Goal: Task Accomplishment & Management: Manage account settings

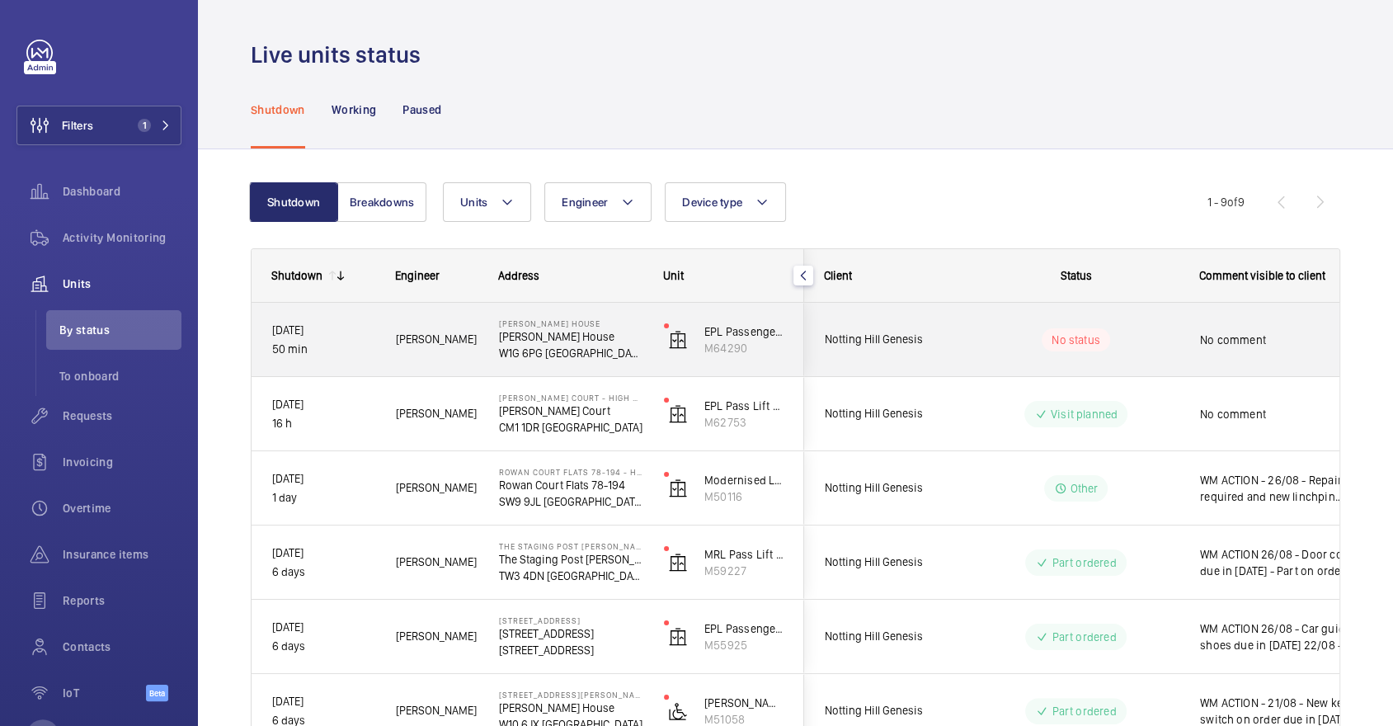
click at [1099, 348] on div "No status" at bounding box center [1075, 339] width 68 height 23
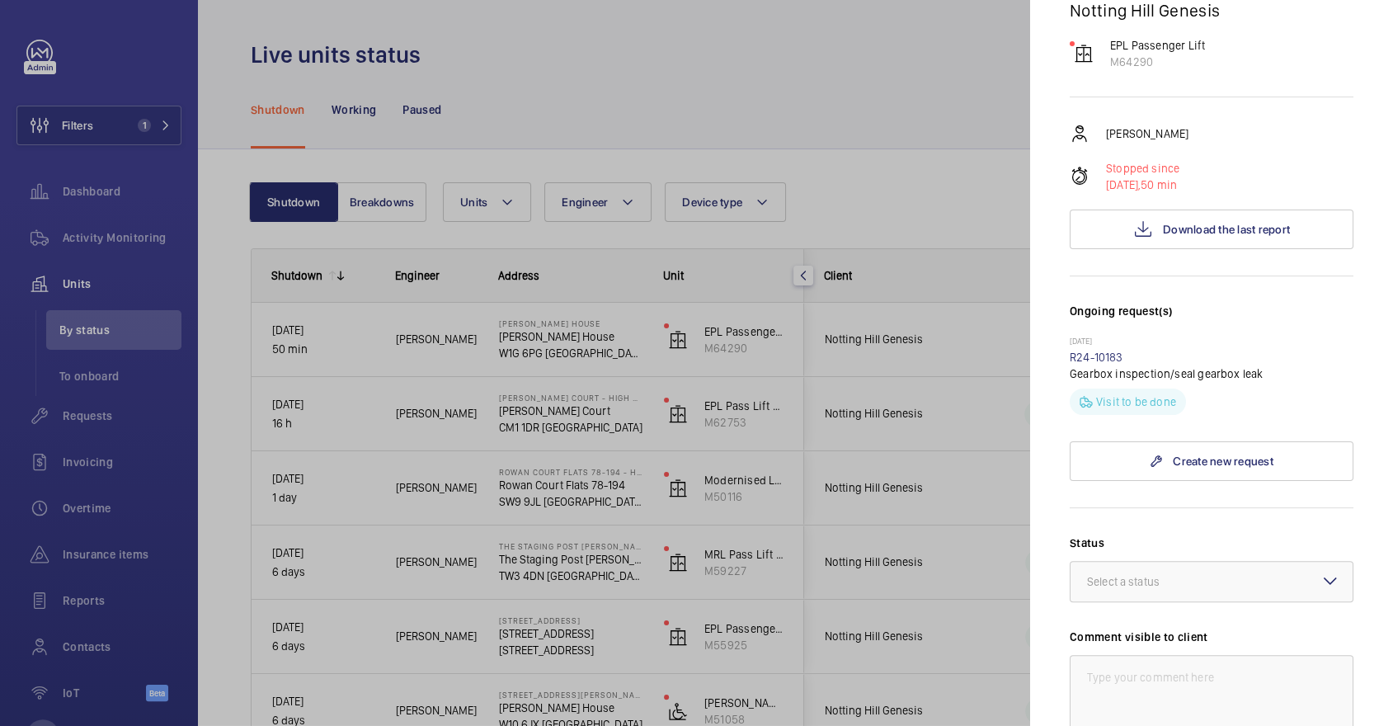
scroll to position [248, 0]
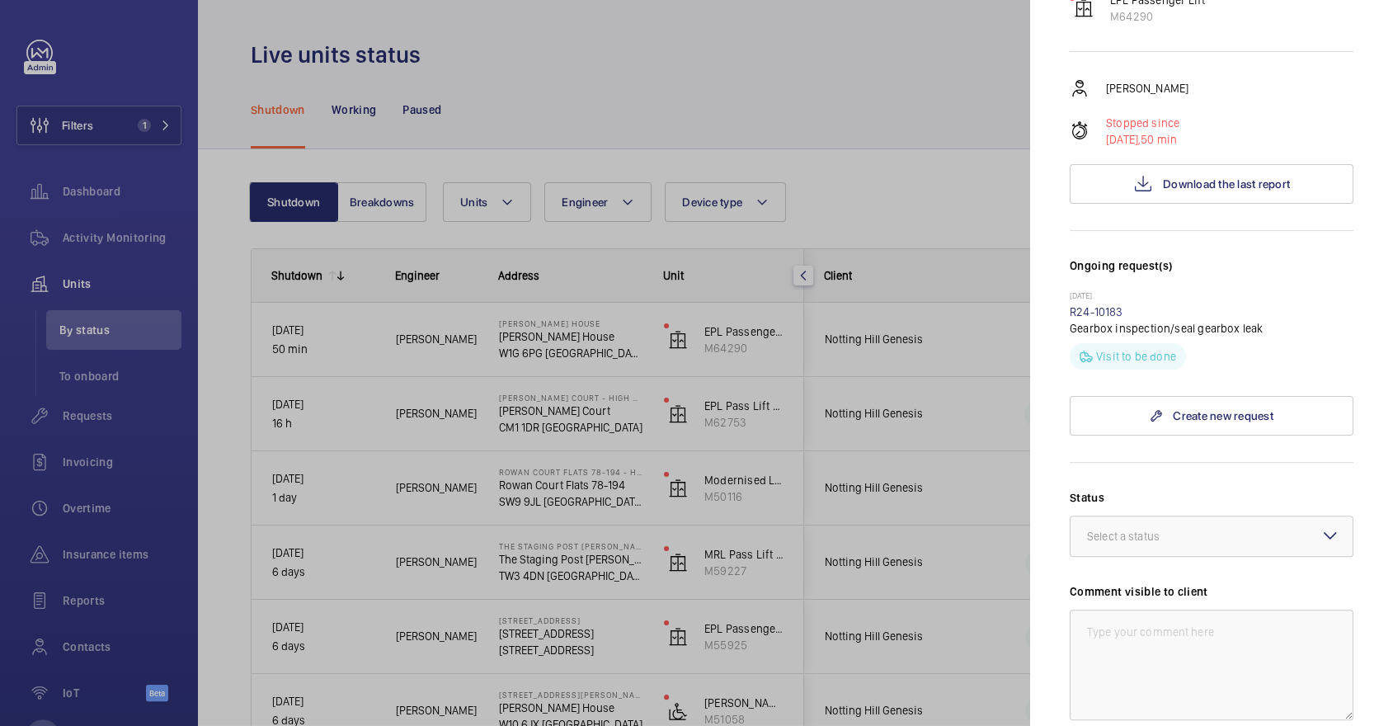
click at [1231, 533] on div "Status Select a status Comment visible to client Internal comment Assigned to […" at bounding box center [1211, 719] width 284 height 460
click at [1223, 524] on div "Status Select a status Comment visible to client Internal comment Assigned to […" at bounding box center [1211, 719] width 284 height 460
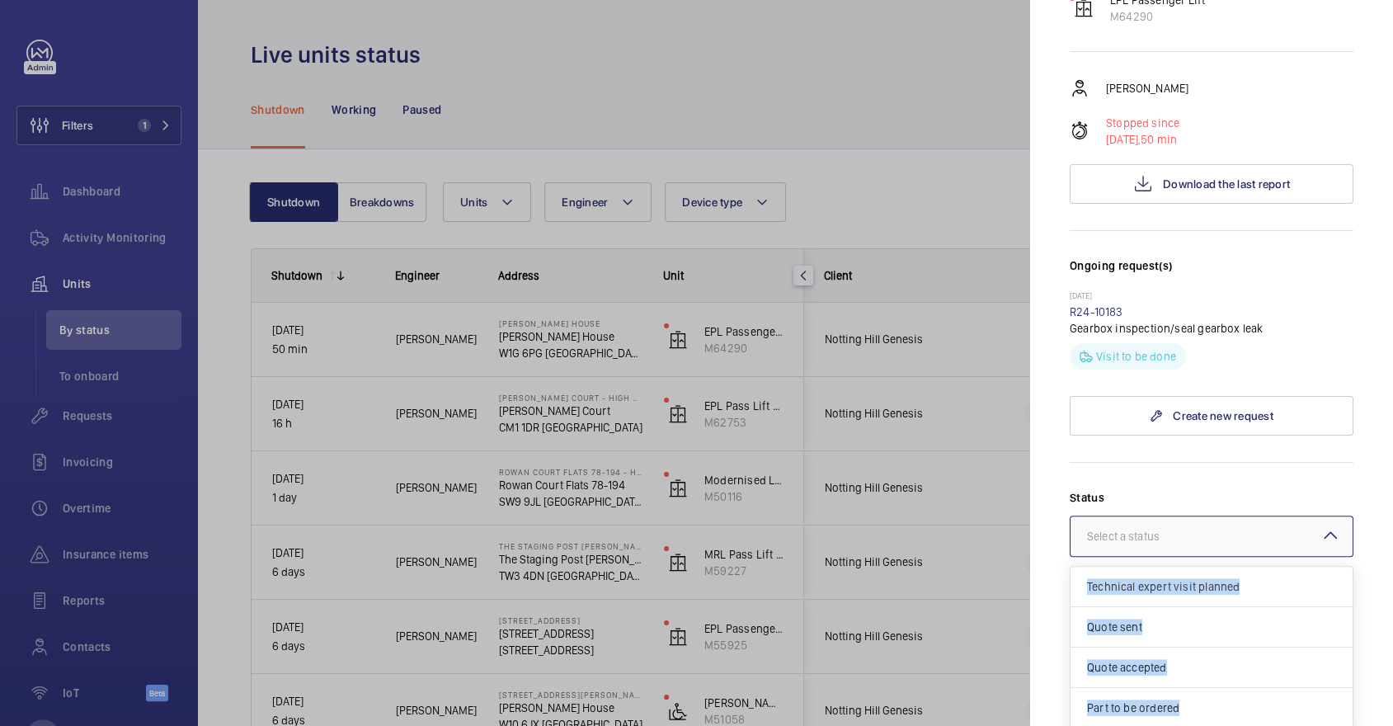
click at [1213, 516] on div at bounding box center [1211, 536] width 282 height 40
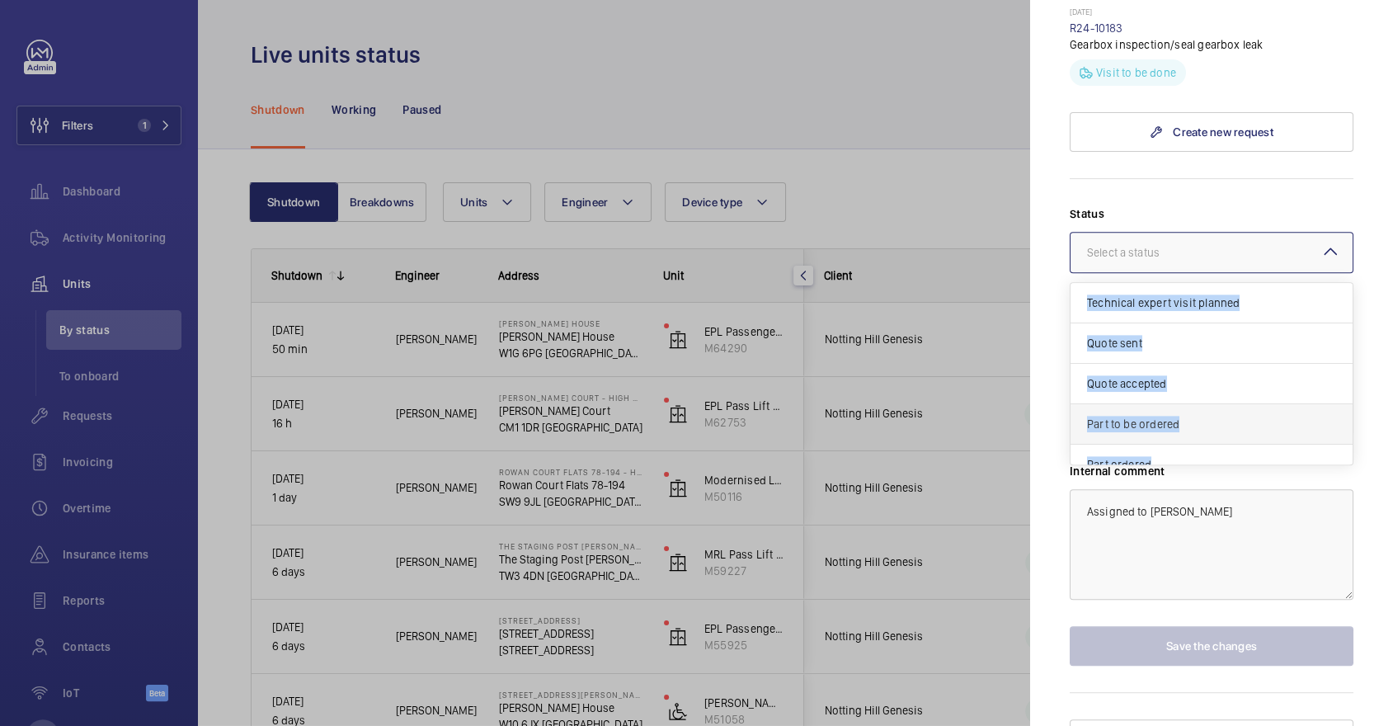
scroll to position [139, 0]
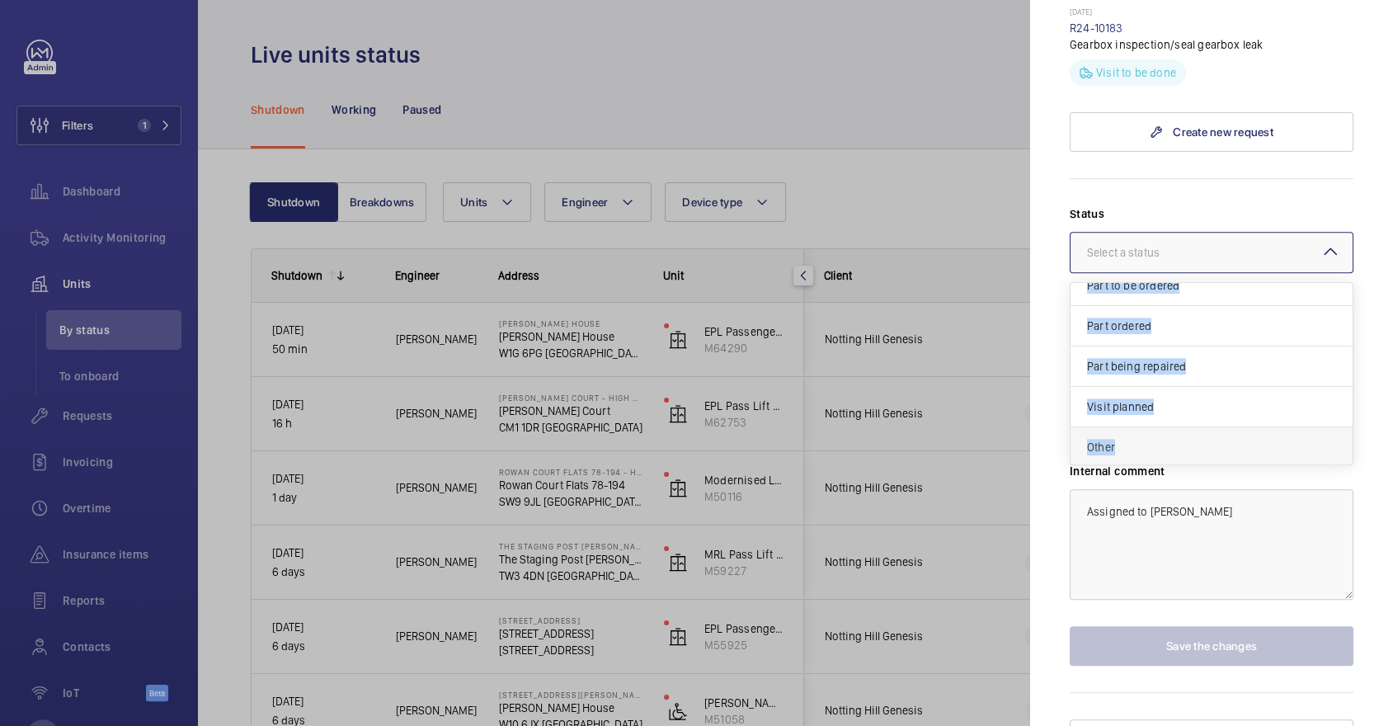
click at [1147, 439] on span "Other" at bounding box center [1211, 447] width 249 height 16
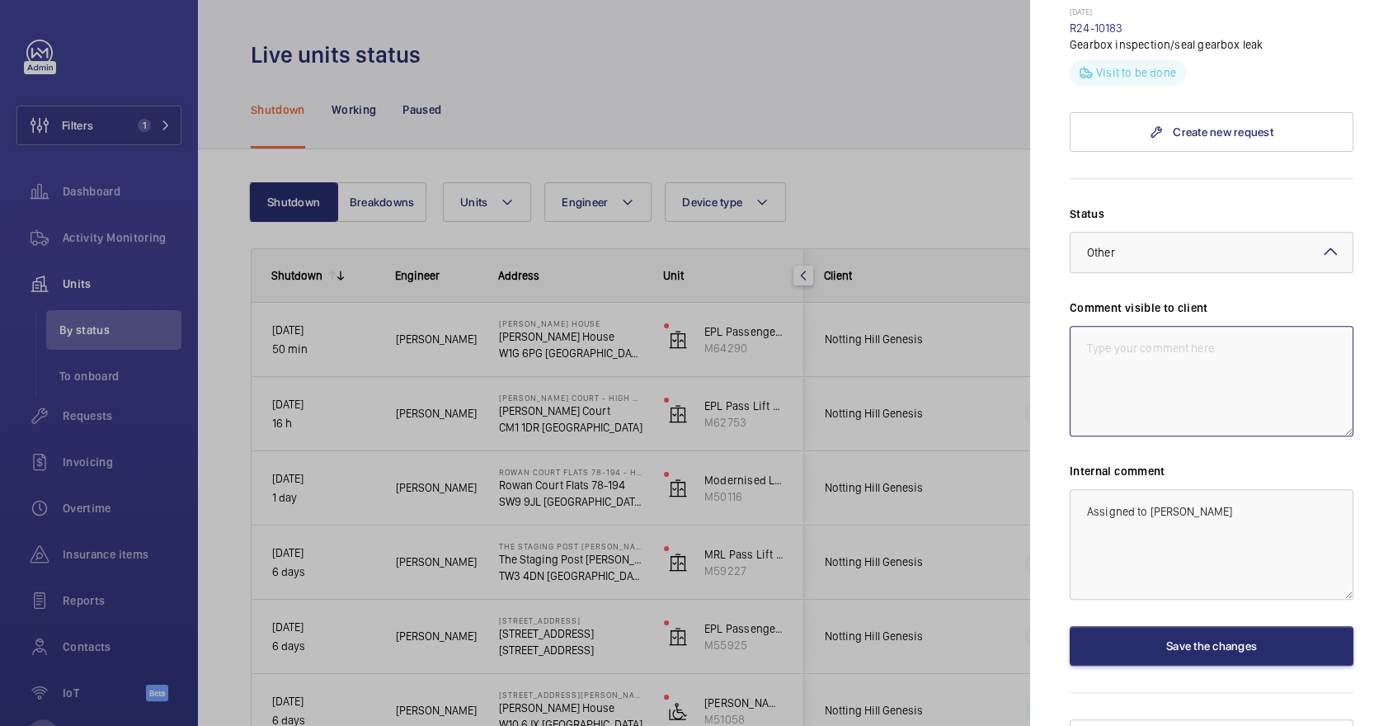
click at [1154, 350] on textarea at bounding box center [1211, 381] width 284 height 110
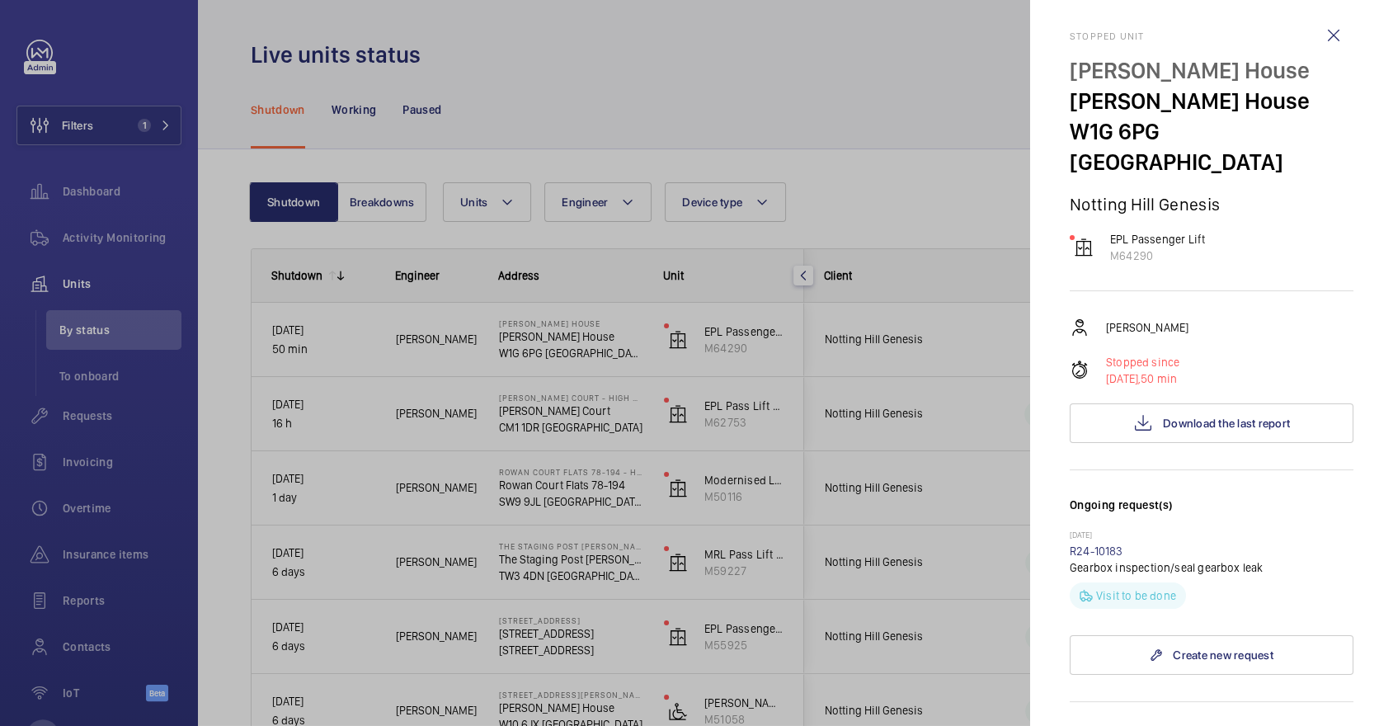
scroll to position [0, 0]
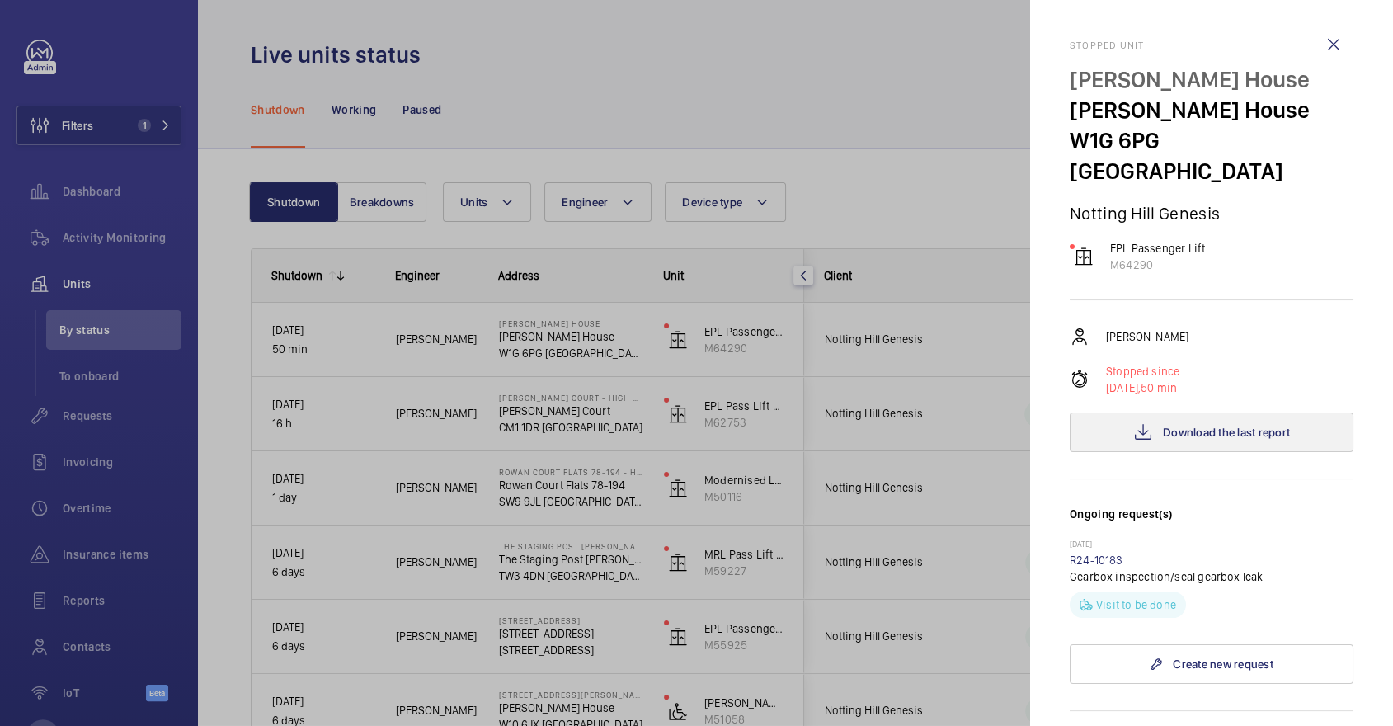
type textarea "CLIENT ACTION - 27/08 - No incoming power"
click at [1237, 412] on button "Download the last report" at bounding box center [1211, 432] width 284 height 40
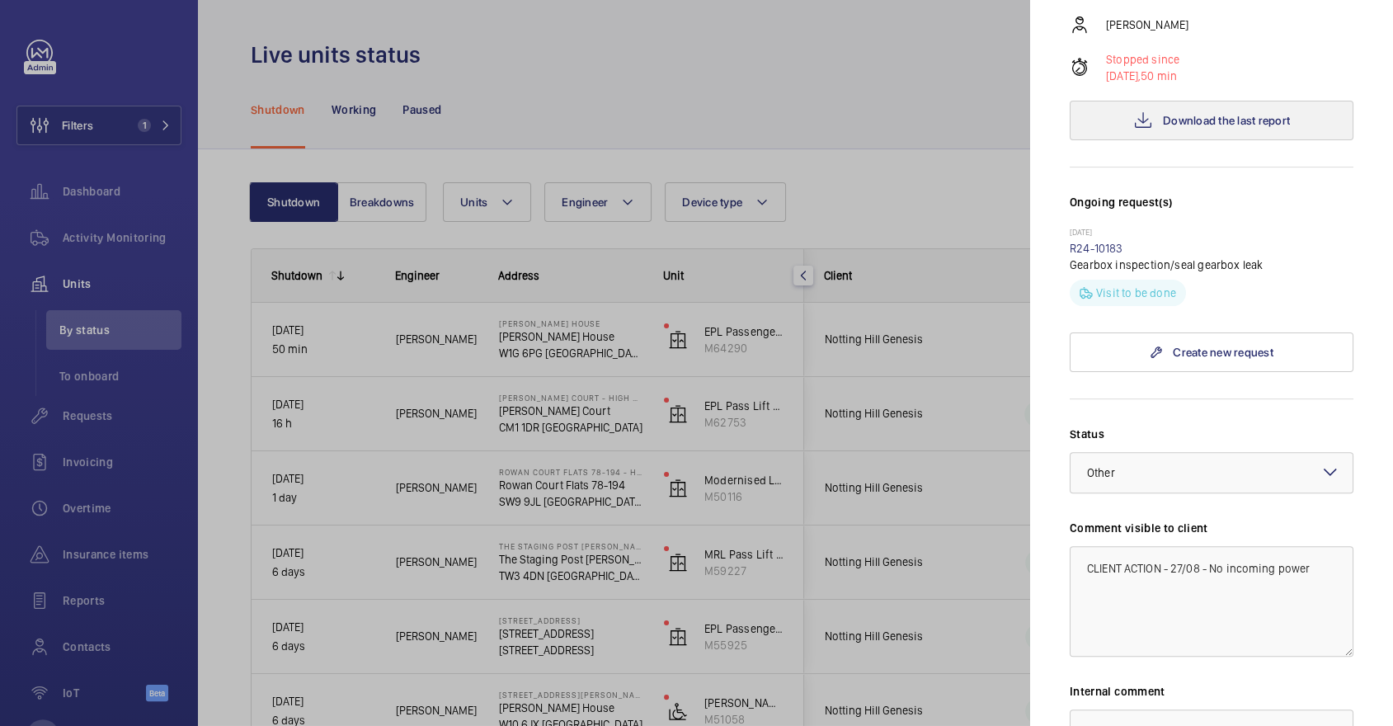
scroll to position [532, 0]
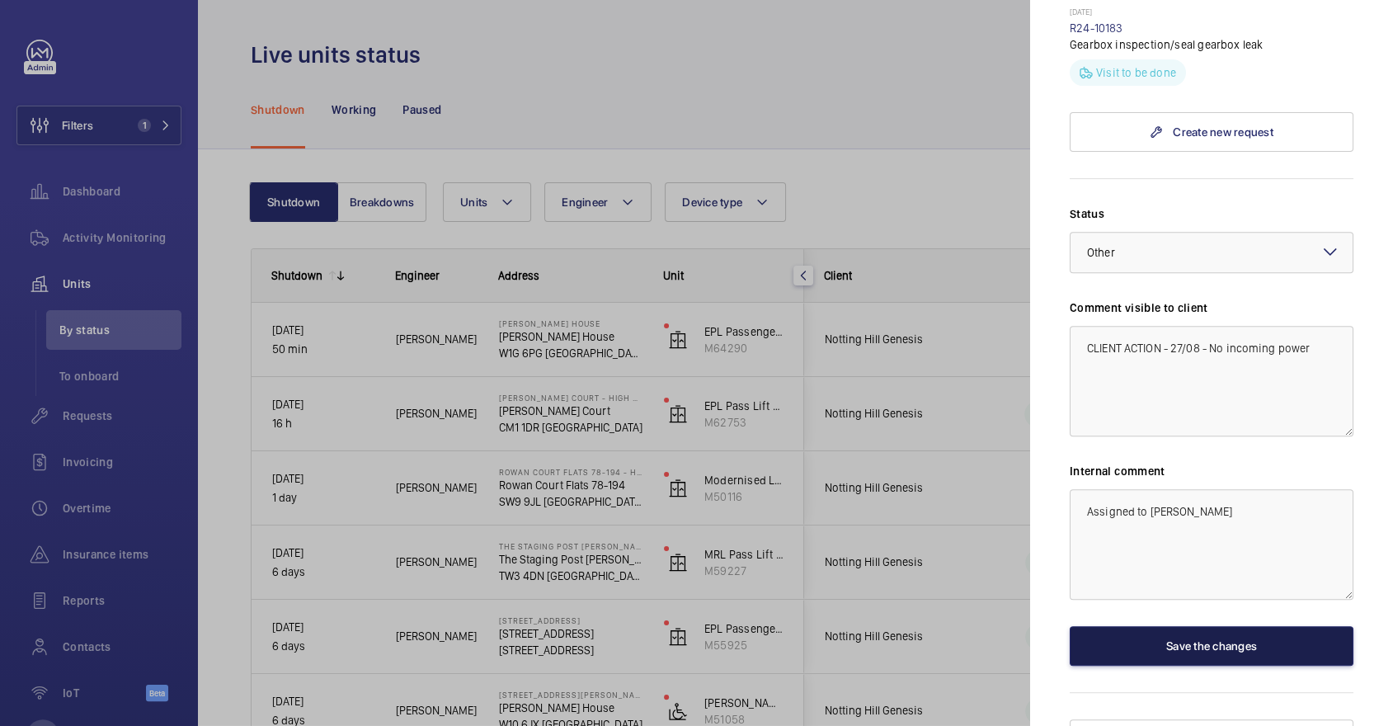
click at [1250, 626] on button "Save the changes" at bounding box center [1211, 646] width 284 height 40
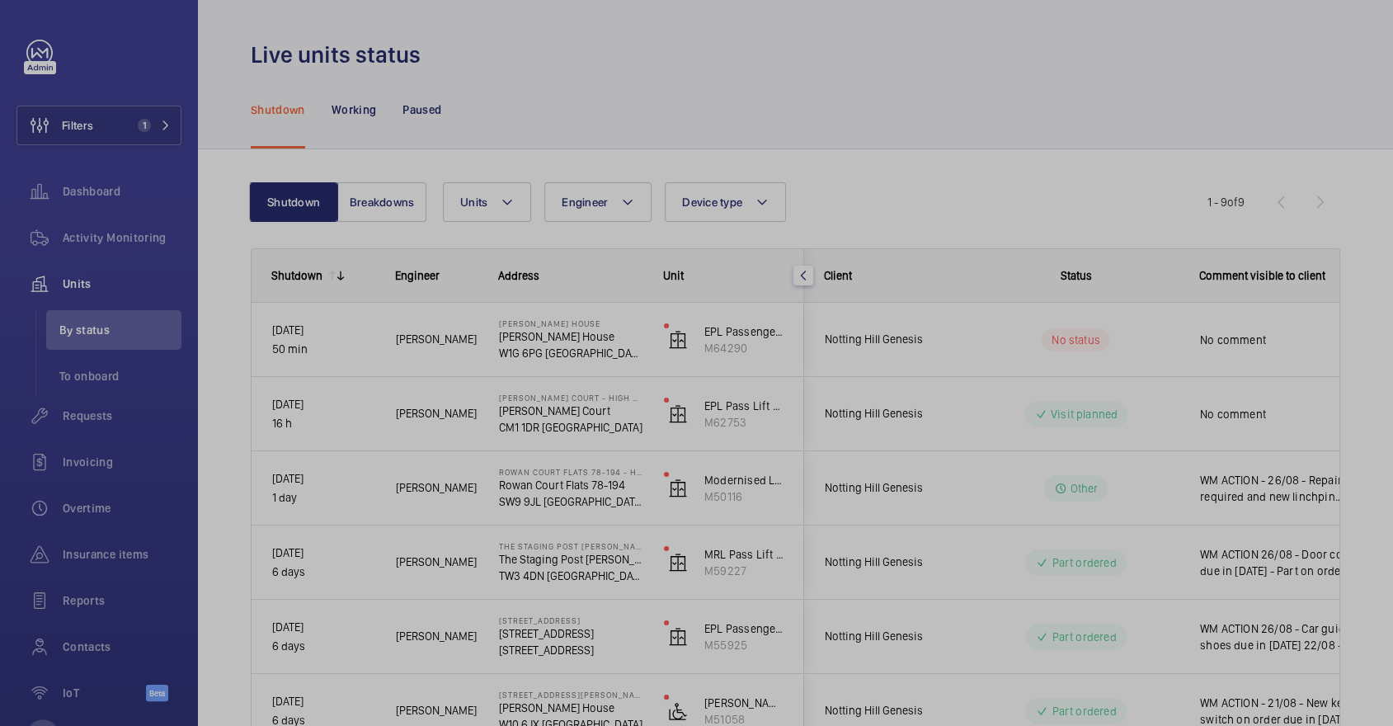
scroll to position [0, 0]
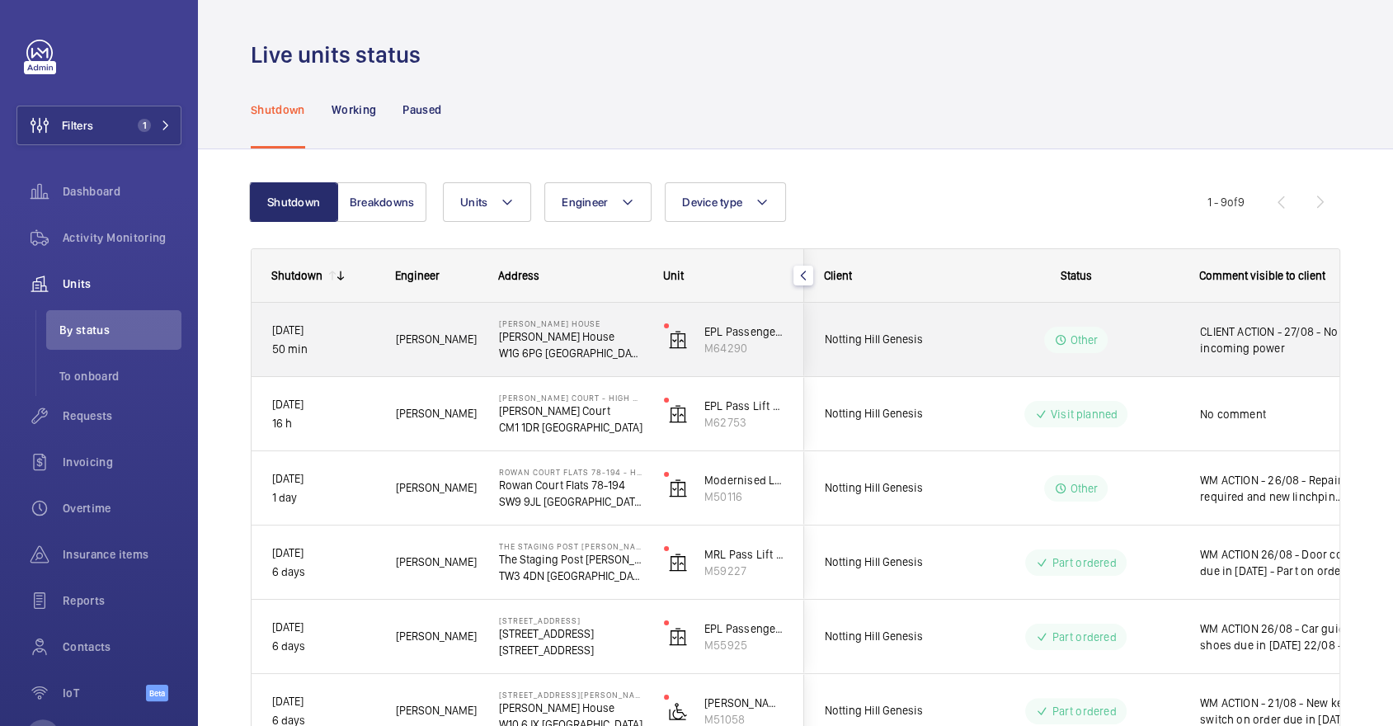
click at [1138, 340] on wm-front-pills-cell "Other" at bounding box center [1075, 340] width 205 height 26
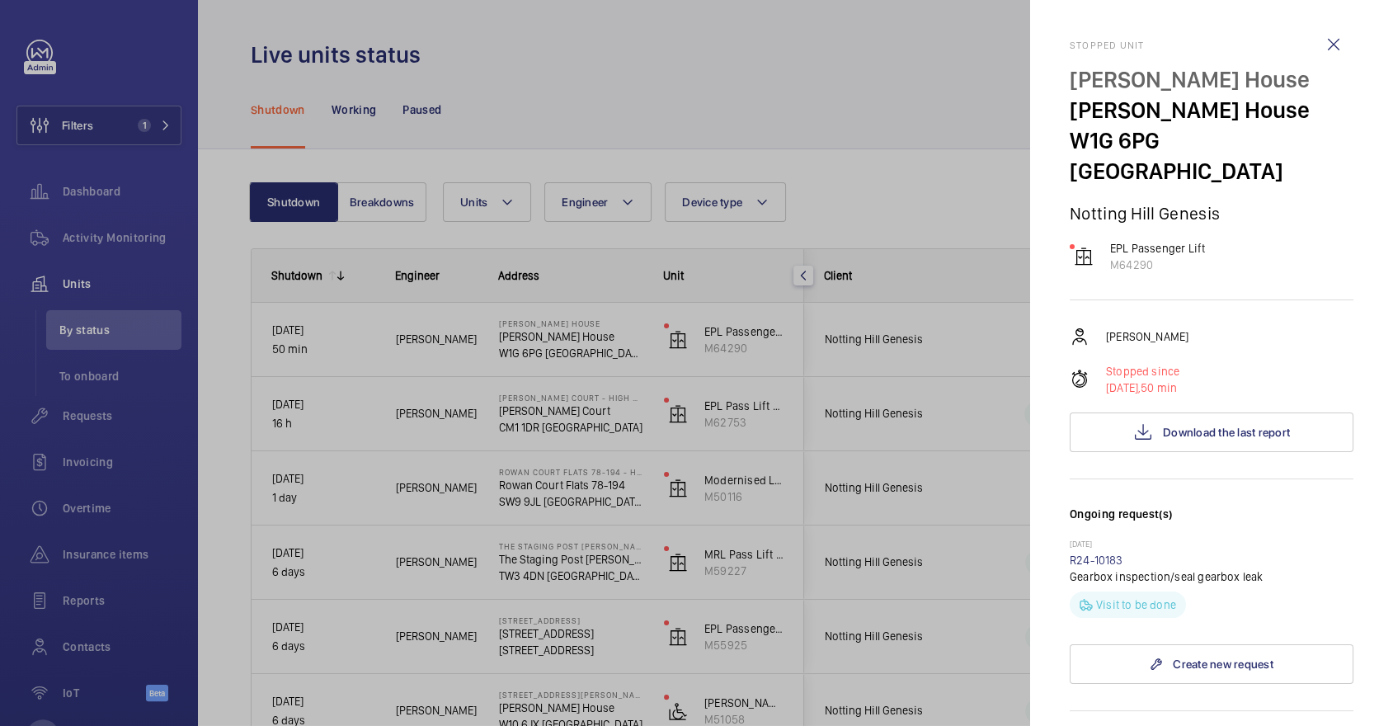
scroll to position [532, 0]
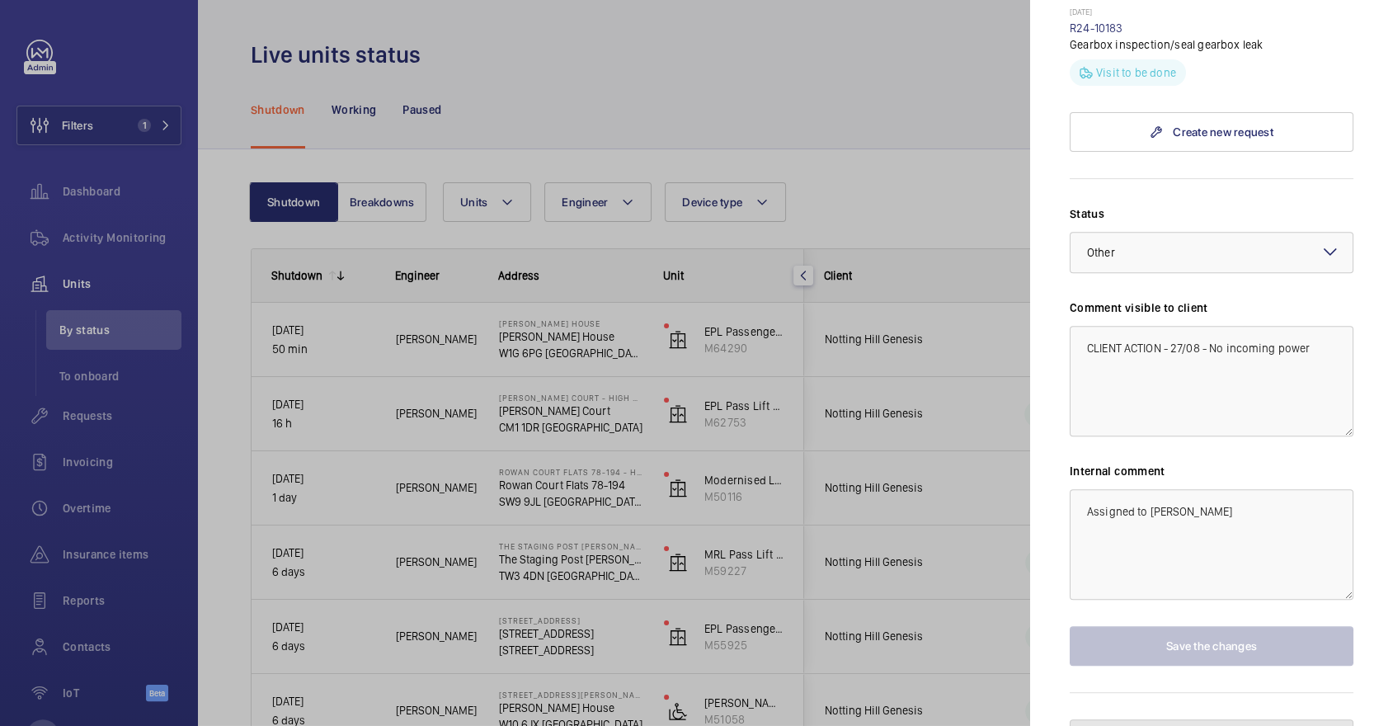
click at [1245, 719] on button "Pause the unit" at bounding box center [1211, 739] width 284 height 40
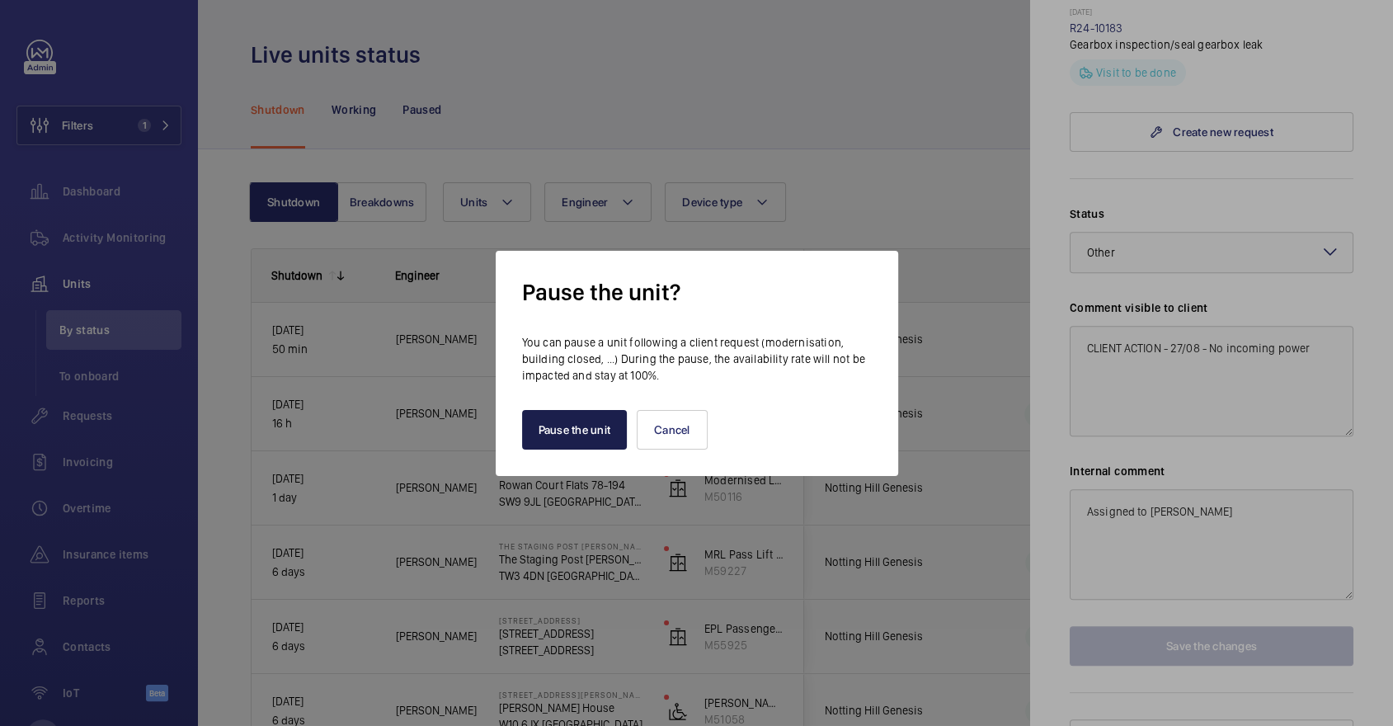
click at [539, 430] on button "Pause the unit" at bounding box center [575, 430] width 106 height 40
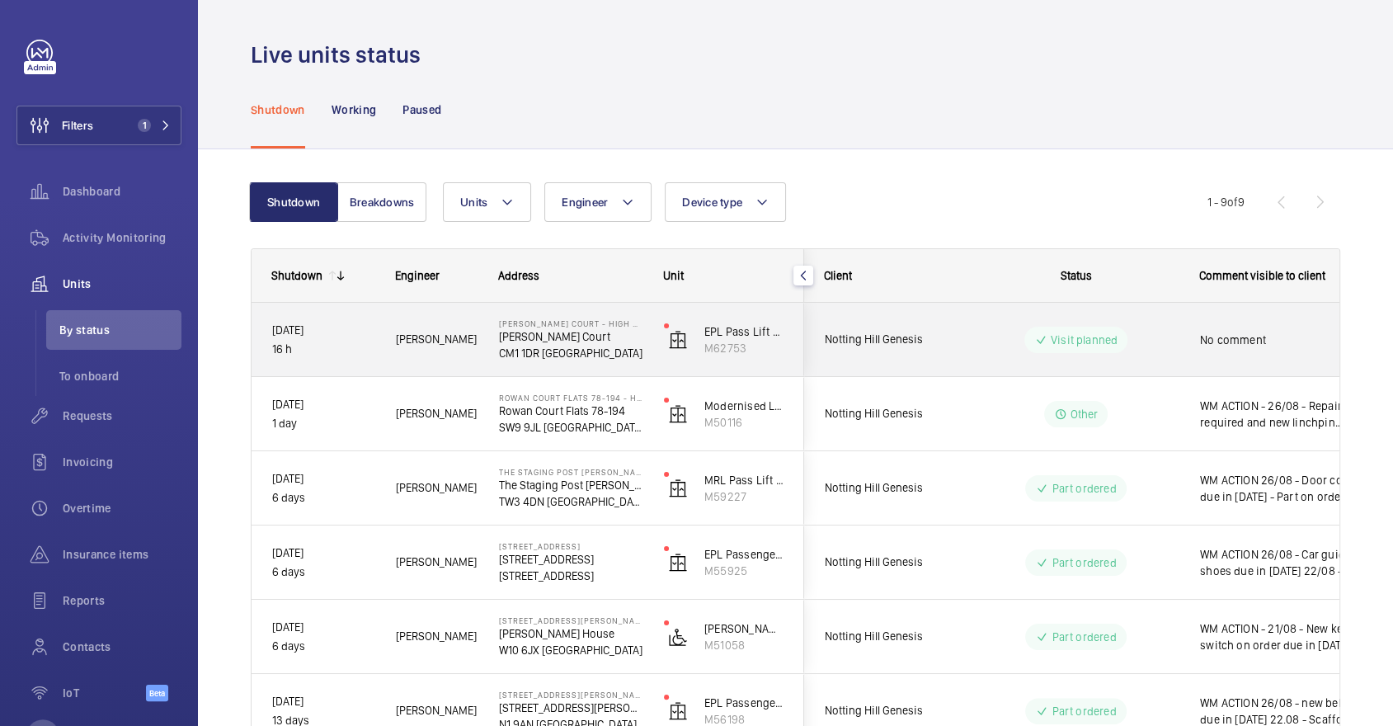
click at [1081, 335] on p "Visit planned" at bounding box center [1083, 339] width 67 height 16
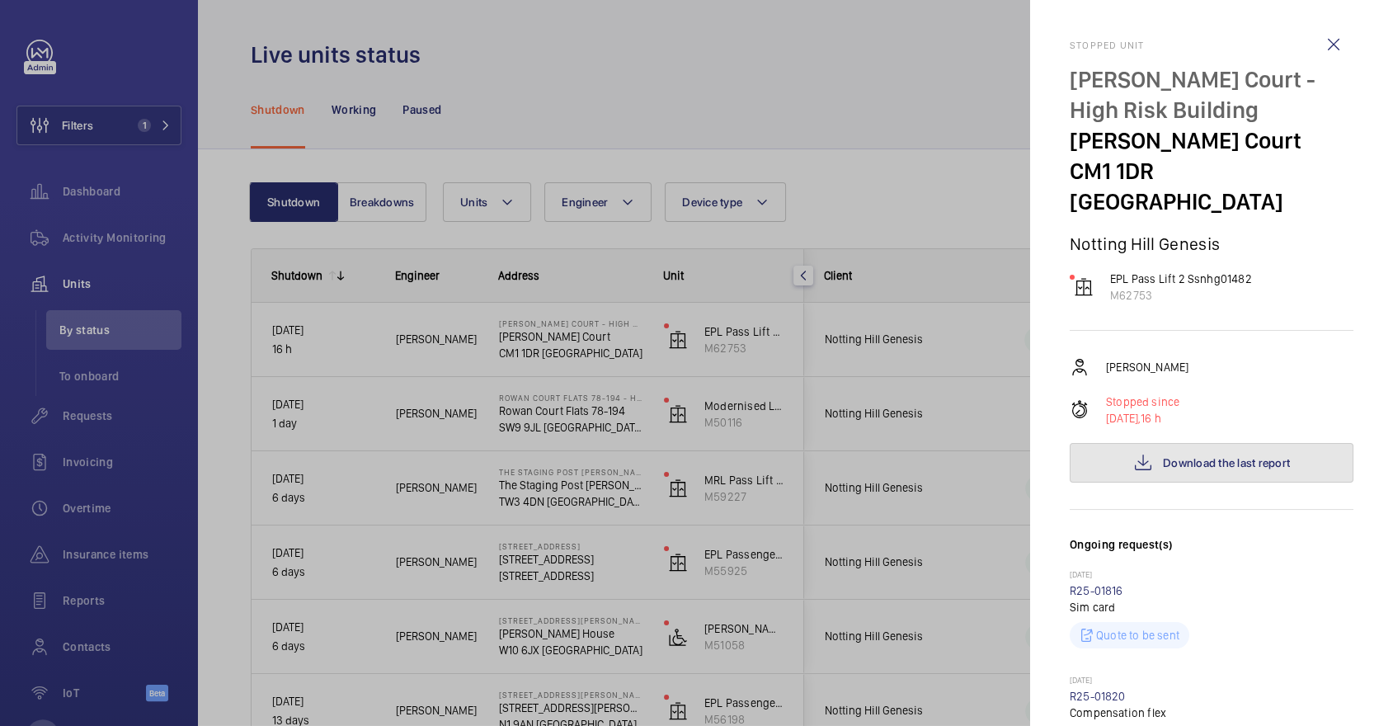
click at [1243, 456] on span "Download the last report" at bounding box center [1226, 462] width 127 height 13
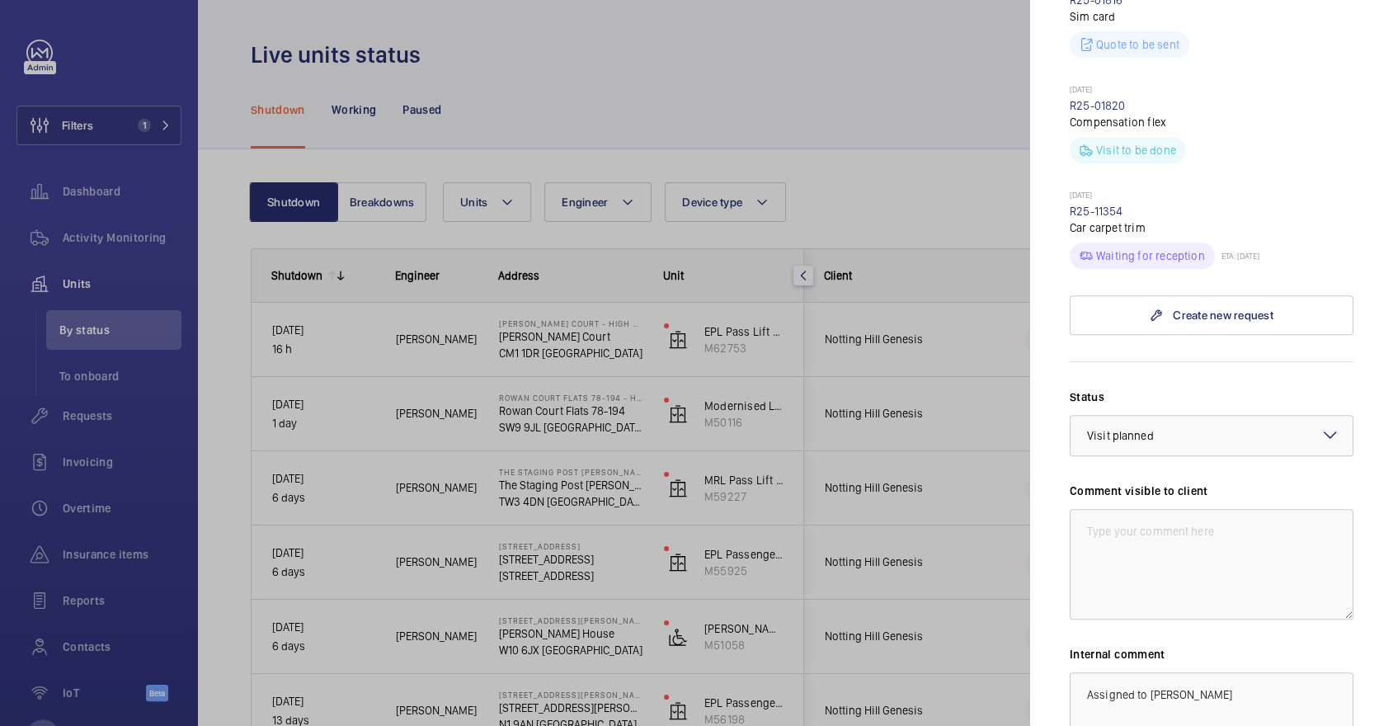
scroll to position [773, 0]
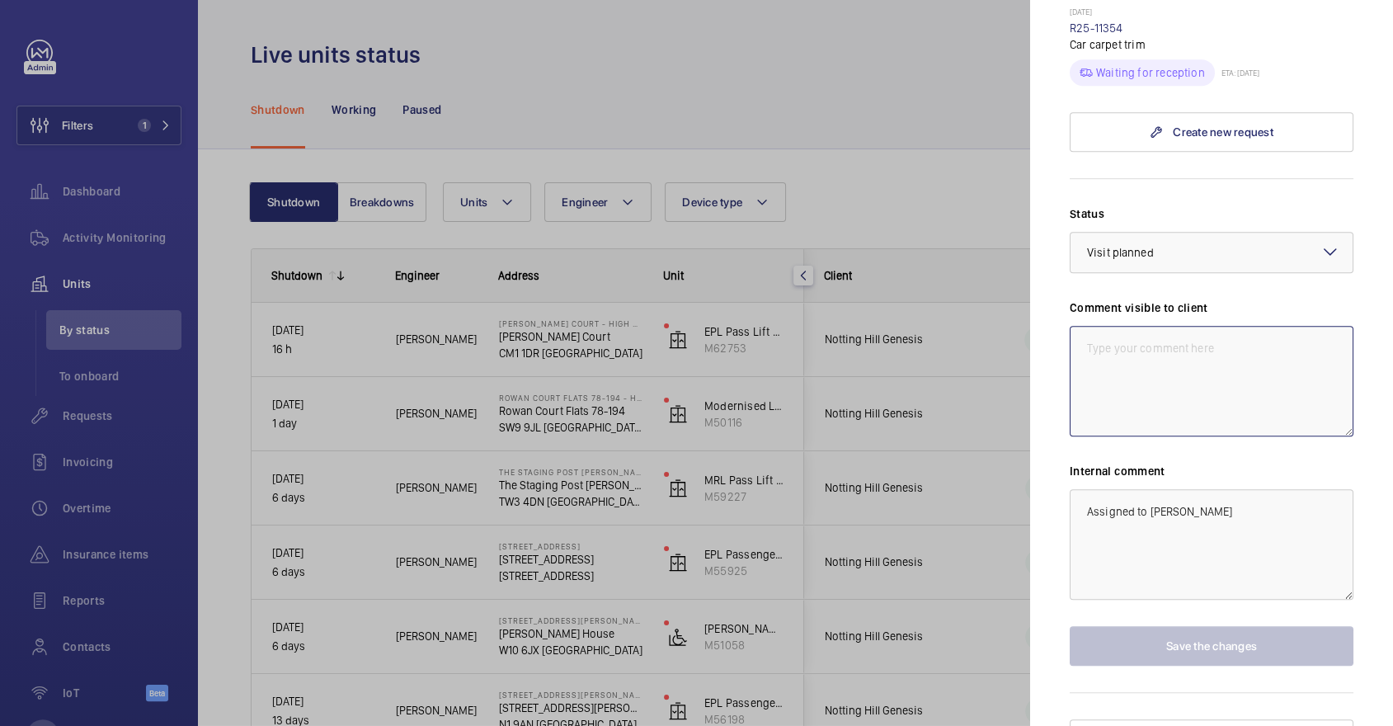
click at [1210, 342] on textarea at bounding box center [1211, 381] width 284 height 110
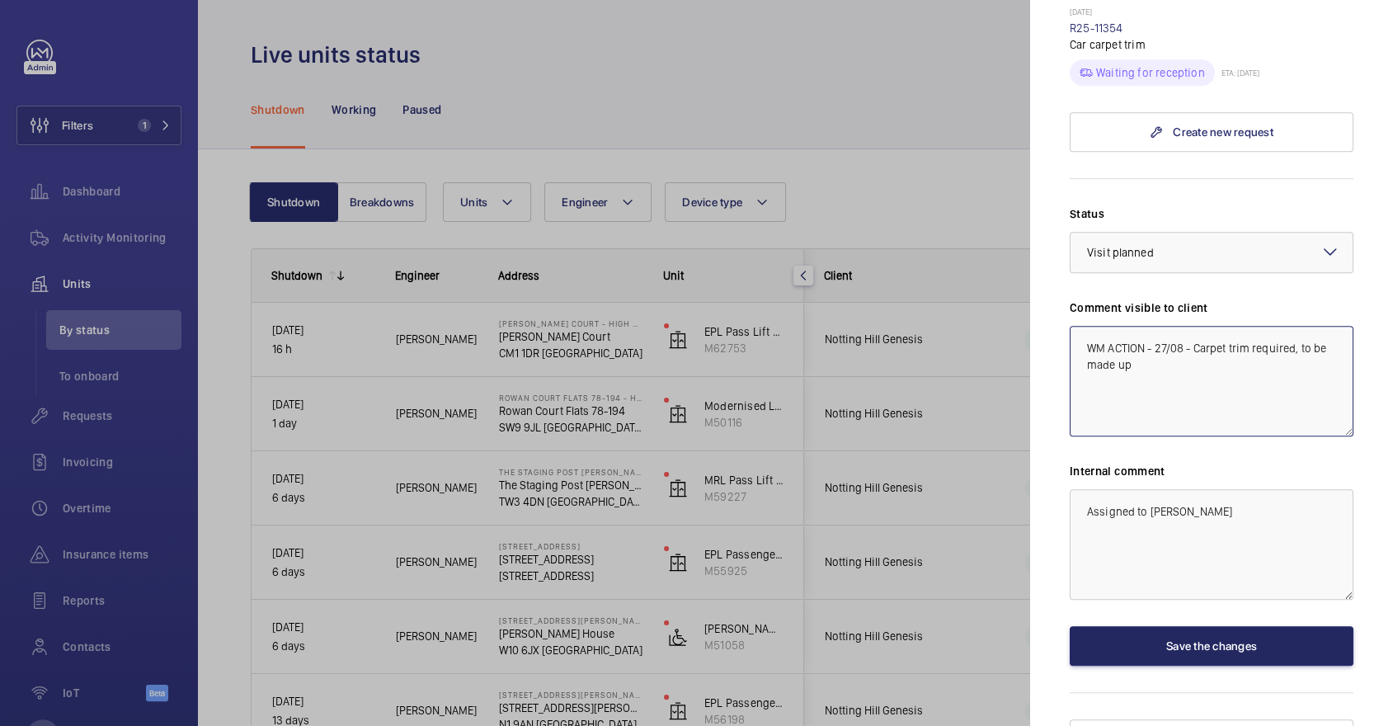
type textarea "WM ACTION - 27/08 - Carpet trim required, to be made up"
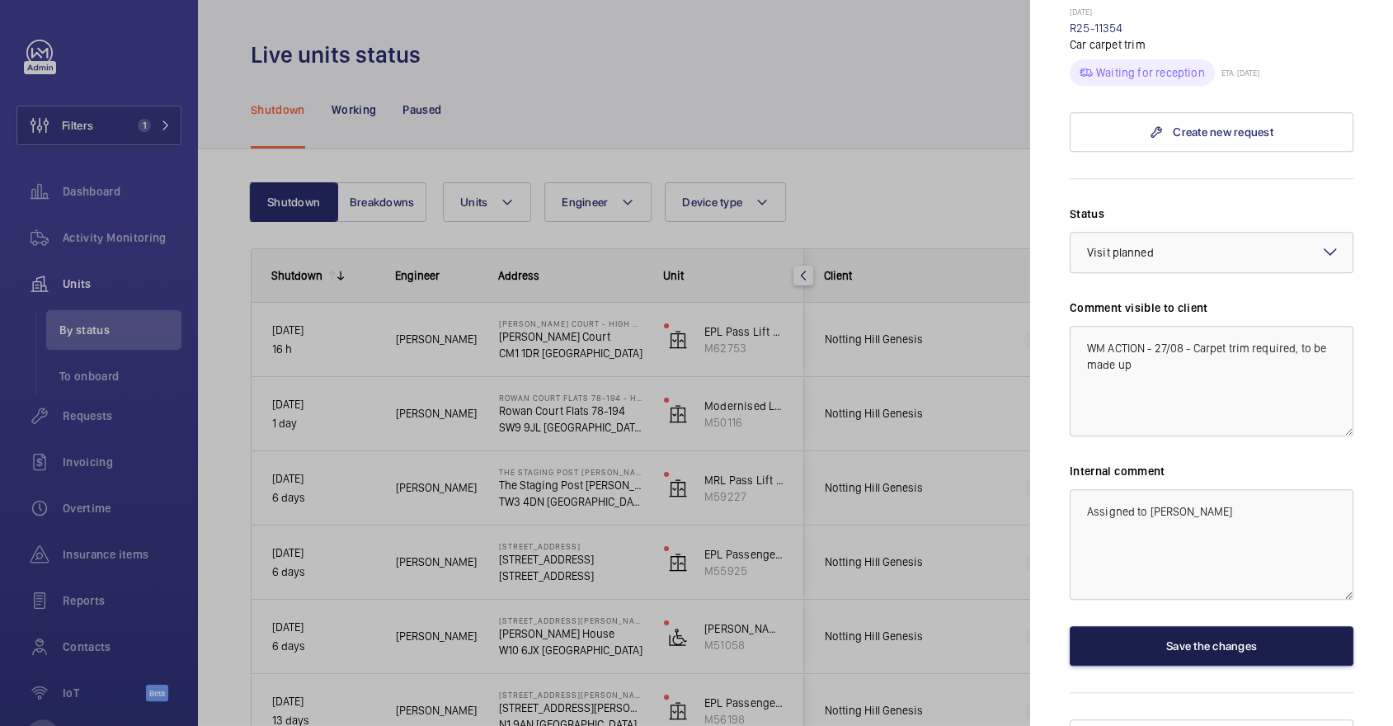
click at [1217, 626] on button "Save the changes" at bounding box center [1211, 646] width 284 height 40
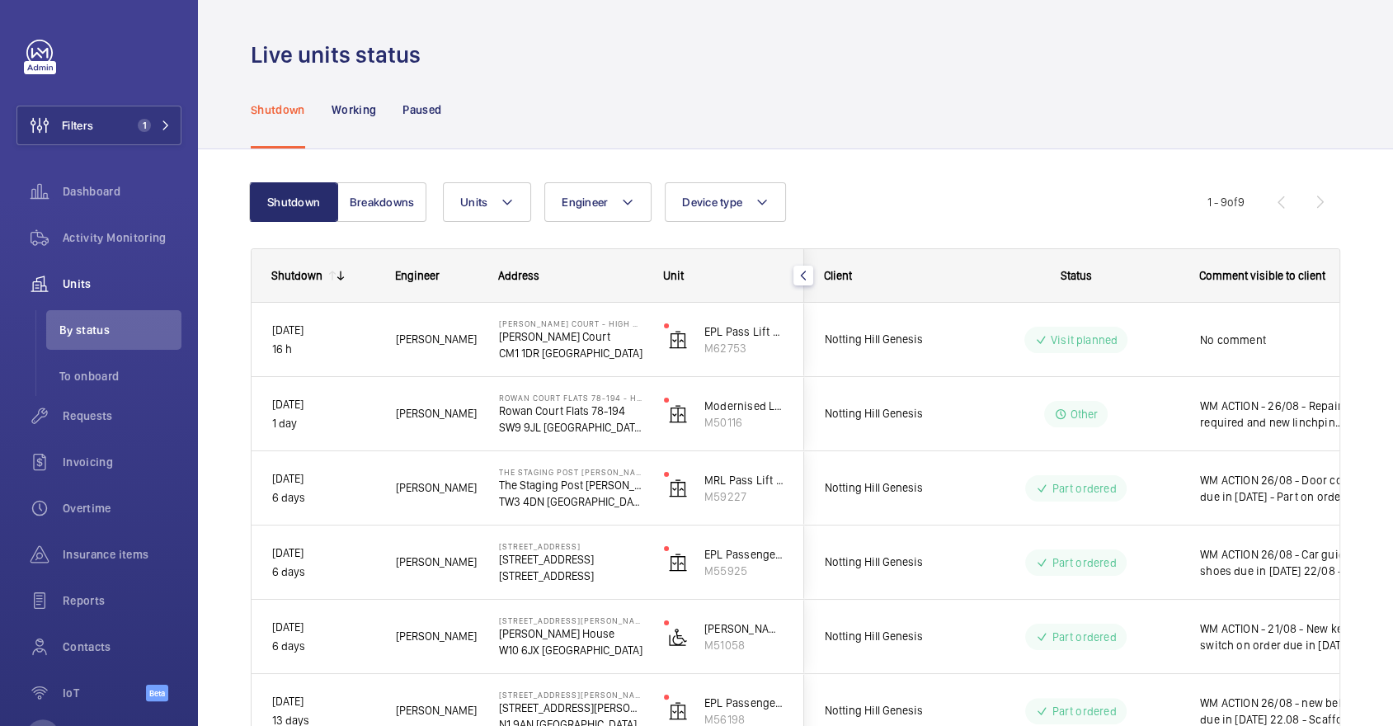
scroll to position [0, 0]
click at [415, 115] on p "Paused" at bounding box center [421, 109] width 39 height 16
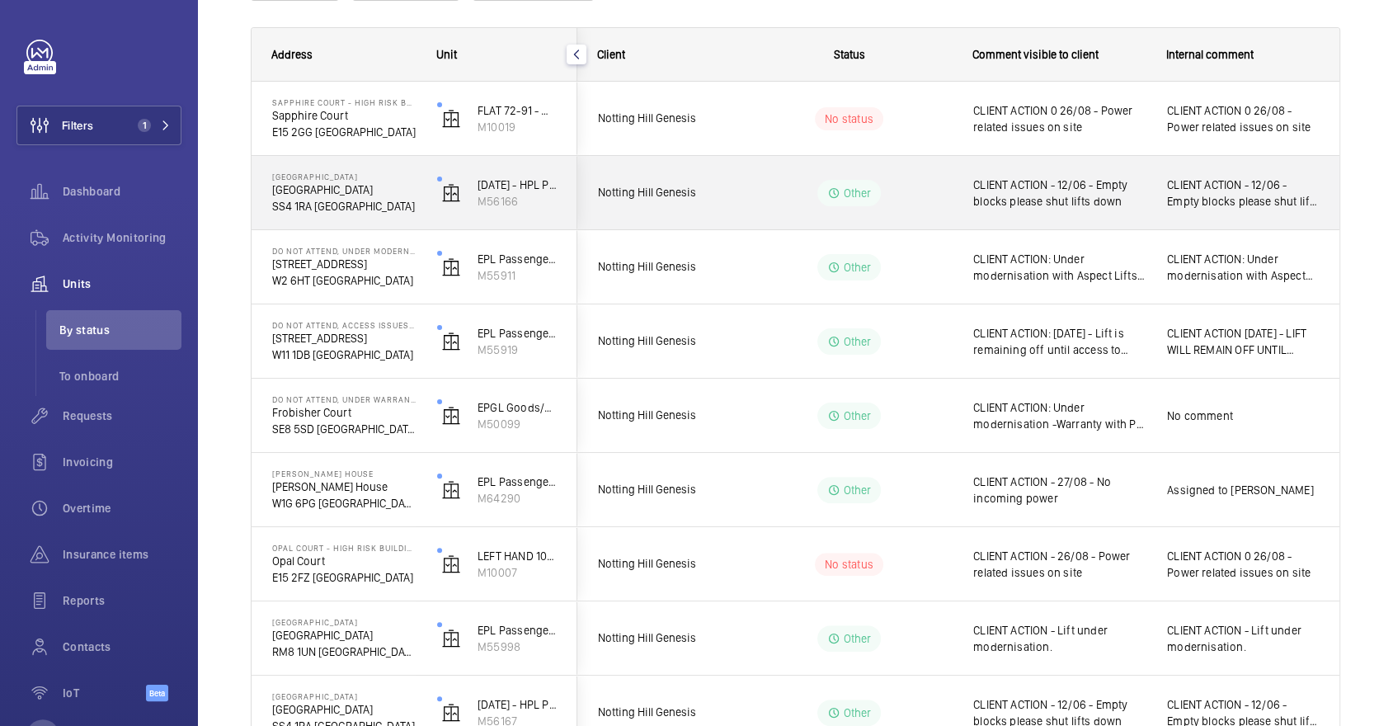
scroll to position [228, 0]
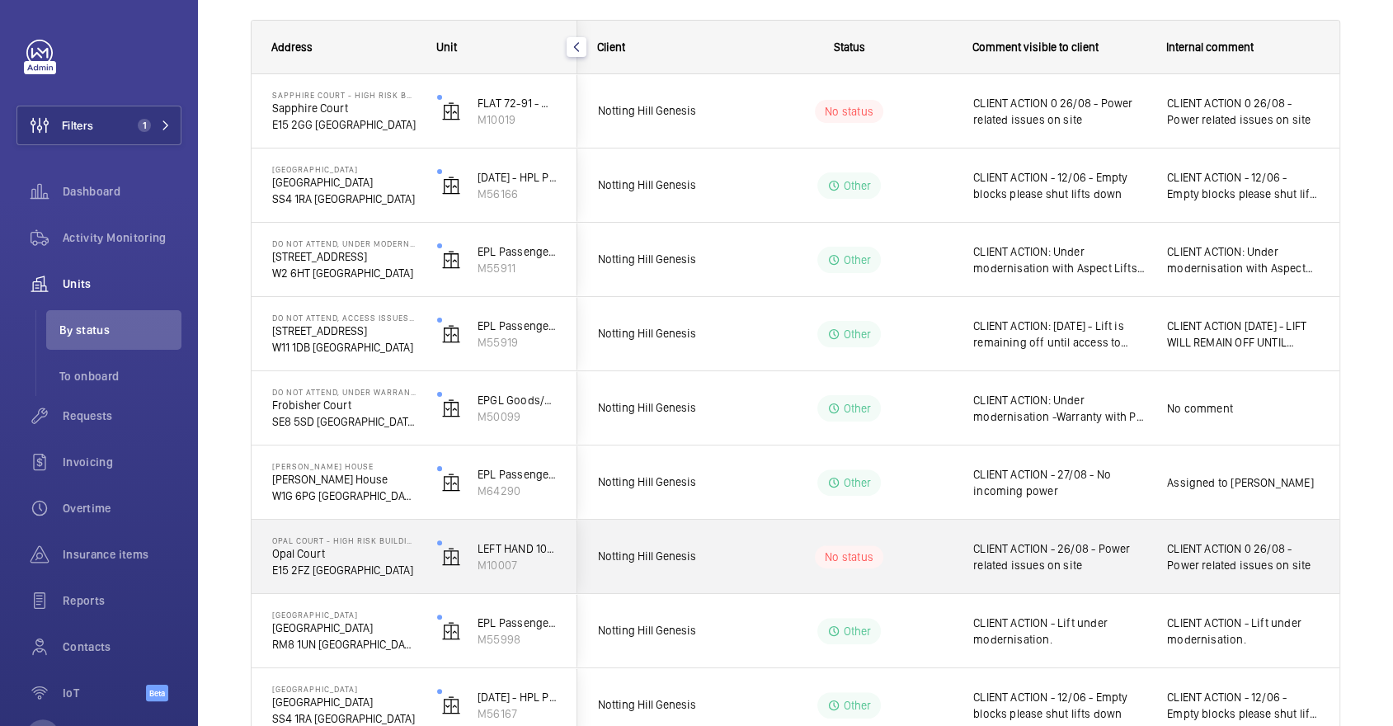
click at [928, 519] on div "No status" at bounding box center [839, 555] width 227 height 73
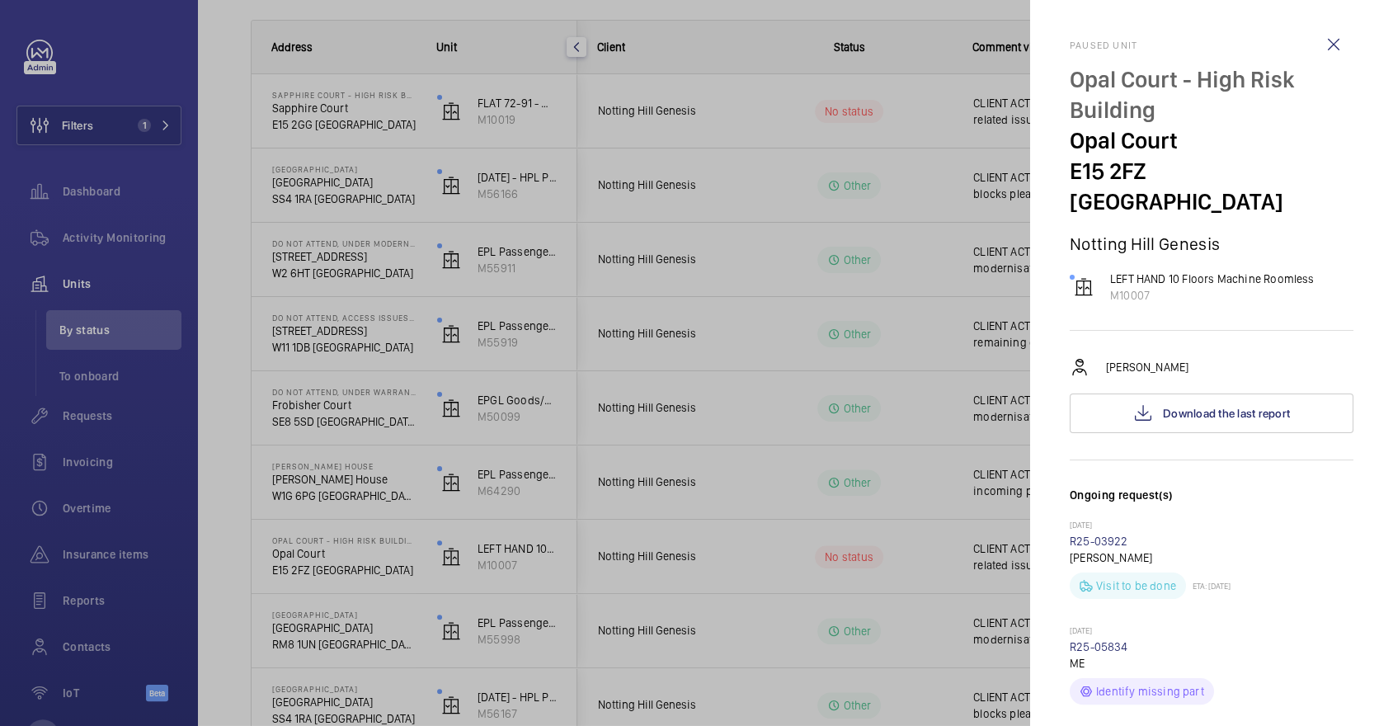
click at [906, 458] on div at bounding box center [696, 363] width 1393 height 726
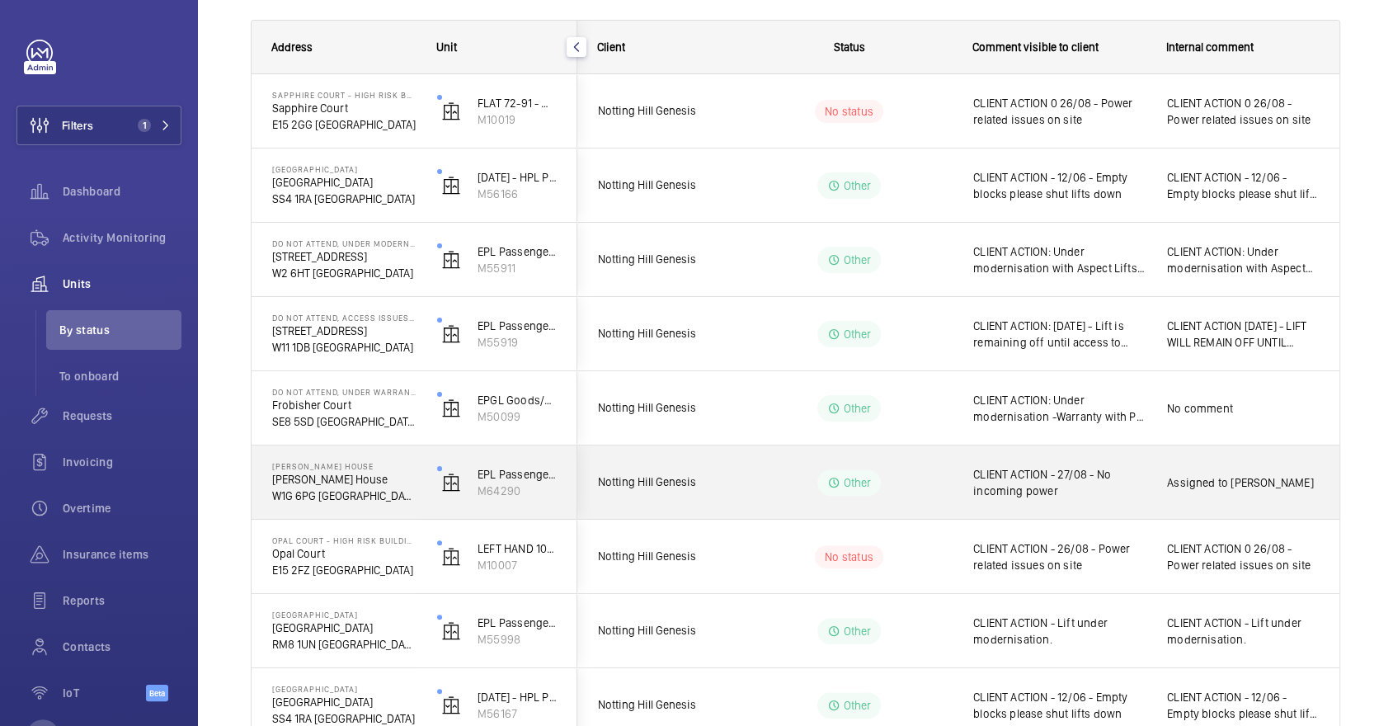
click at [923, 469] on wm-front-pills-cell "Other" at bounding box center [848, 482] width 205 height 26
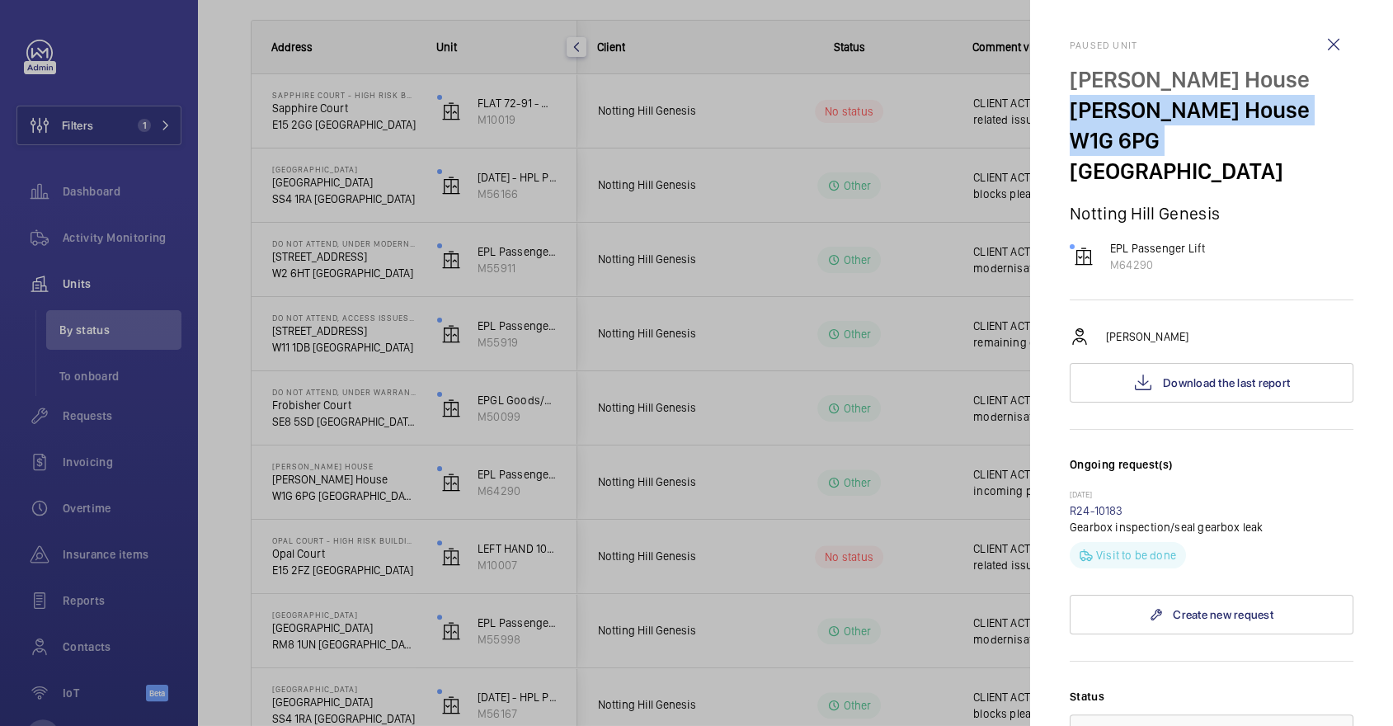
drag, startPoint x: 1068, startPoint y: 107, endPoint x: 1154, endPoint y: 148, distance: 95.1
click at [1154, 148] on mat-sidenav "Paused unit [PERSON_NAME][GEOGRAPHIC_DATA][PERSON_NAME] W1G 6PG [GEOGRAPHIC_DAT…" at bounding box center [1211, 363] width 363 height 726
copy div "[PERSON_NAME][STREET_ADDRESS]"
